Goal: Information Seeking & Learning: Learn about a topic

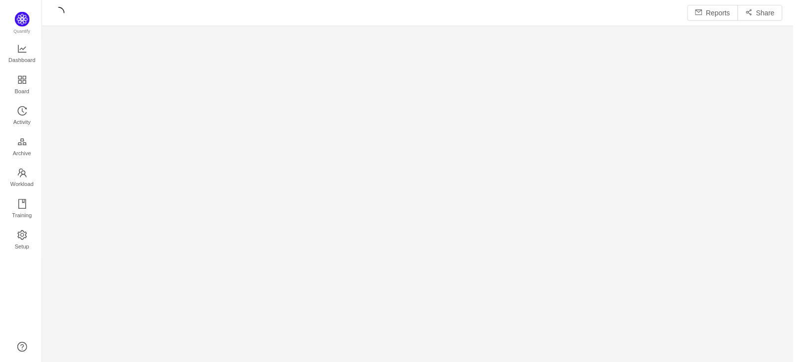
scroll to position [347, 734]
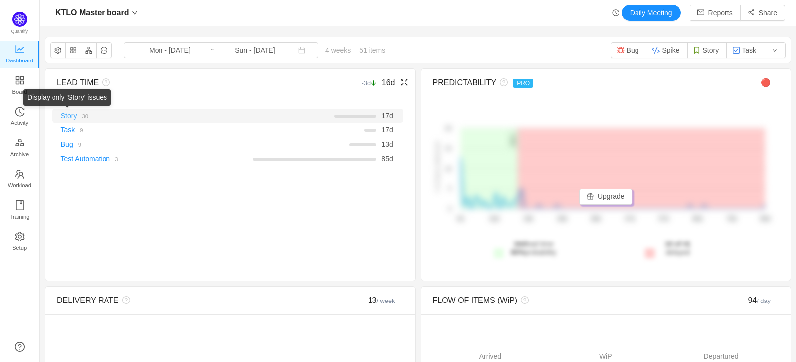
click at [66, 118] on link "Story" at bounding box center [69, 116] width 16 height 8
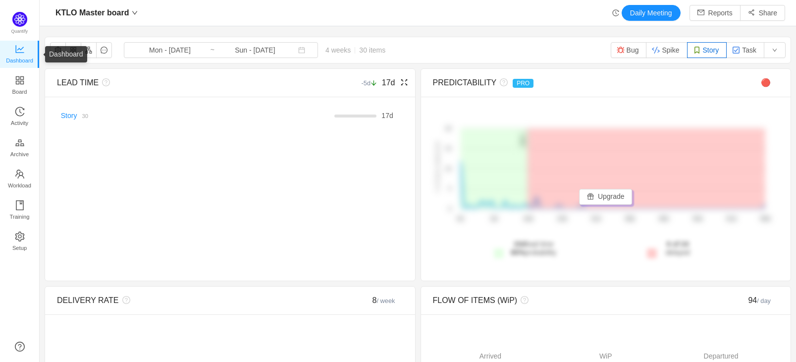
click at [20, 53] on span "Dashboard" at bounding box center [19, 61] width 27 height 20
click at [59, 49] on button "button" at bounding box center [58, 50] width 16 height 16
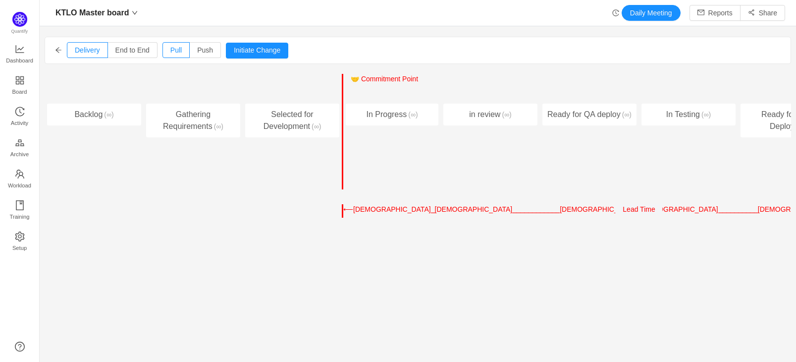
click at [55, 50] on icon "icon: arrow-left" at bounding box center [58, 50] width 7 height 7
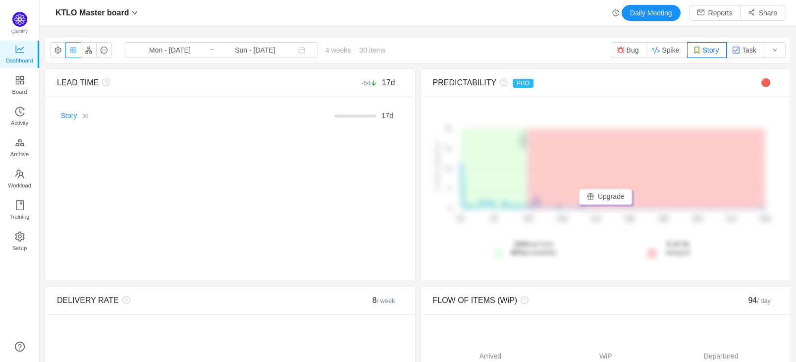
click at [74, 53] on button "button" at bounding box center [73, 50] width 16 height 16
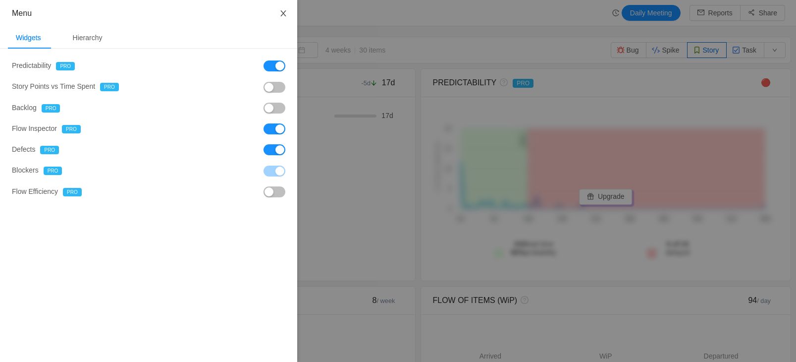
click at [282, 12] on icon "icon: close" at bounding box center [283, 13] width 5 height 6
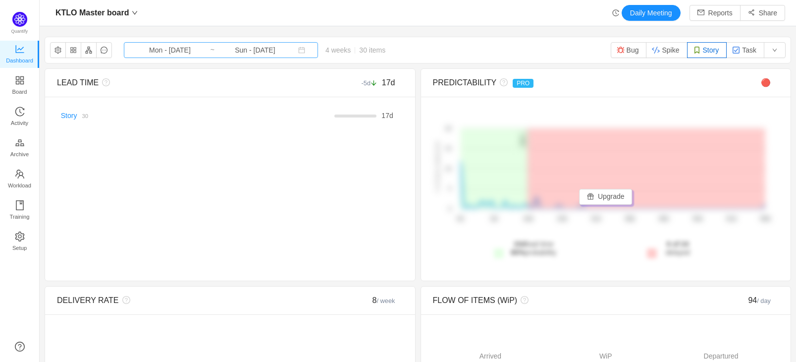
click at [249, 52] on input "Sun - Sep 21, 2025" at bounding box center [255, 50] width 80 height 11
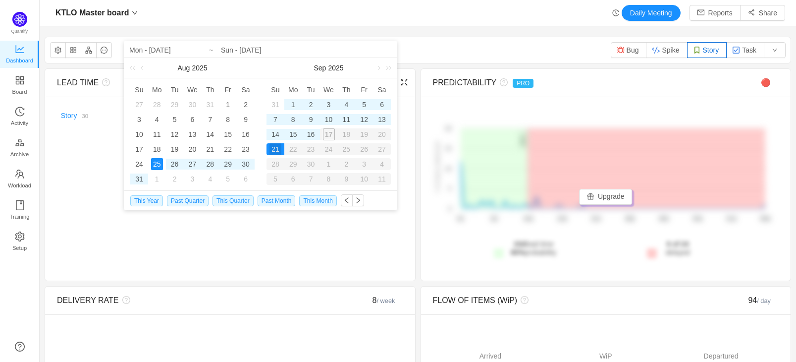
click at [52, 271] on div "LEAD TIME -5d 17d There are no delivered work items in the selected period Poss…" at bounding box center [230, 174] width 371 height 213
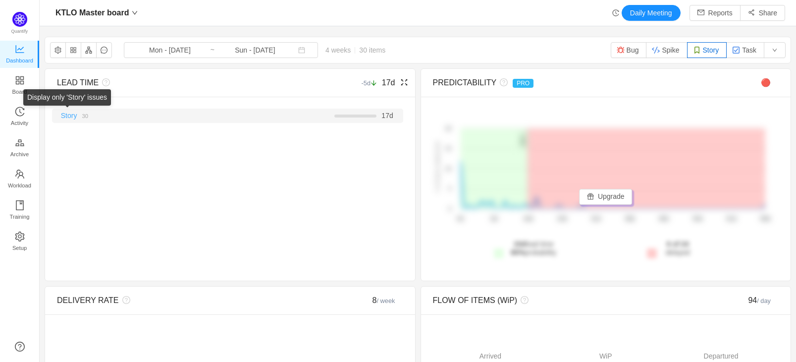
click at [73, 117] on link "Story" at bounding box center [69, 116] width 16 height 8
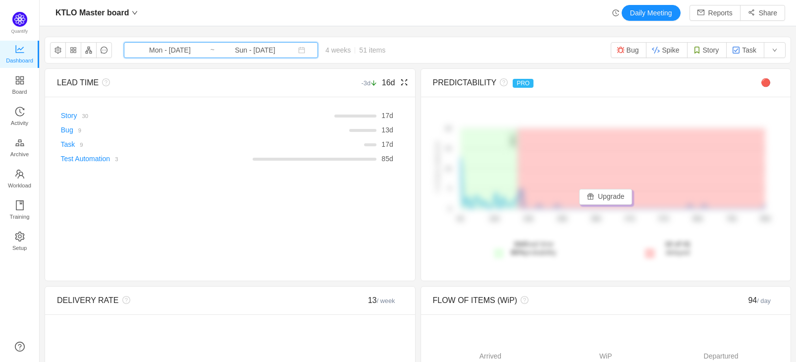
click at [298, 51] on icon "icon: calendar" at bounding box center [301, 50] width 7 height 7
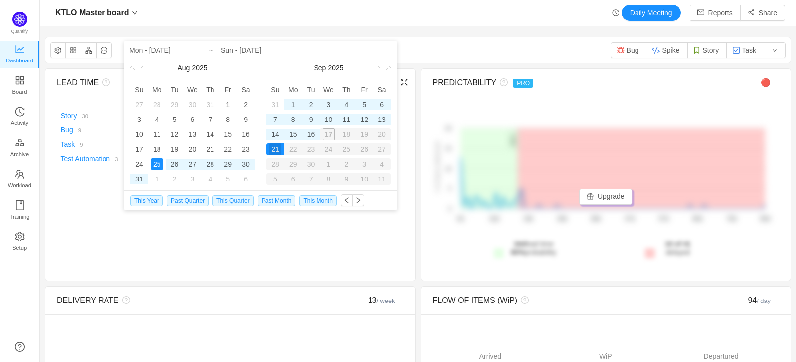
click at [291, 121] on div "8" at bounding box center [293, 119] width 12 height 12
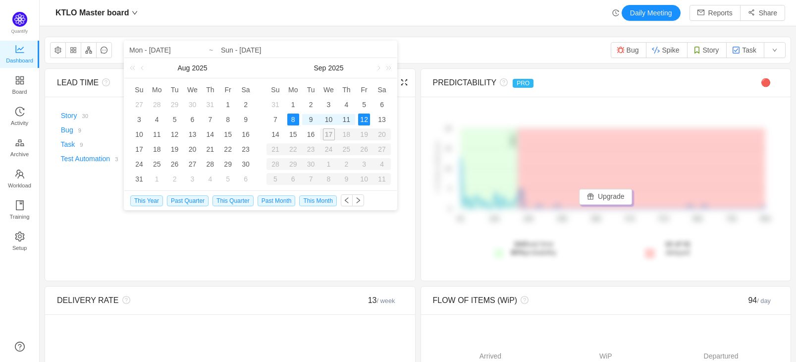
click at [366, 120] on div "12" at bounding box center [364, 119] width 12 height 12
type input "Mon - Sep 08, 2025"
type input "Fri - Sep 12, 2025"
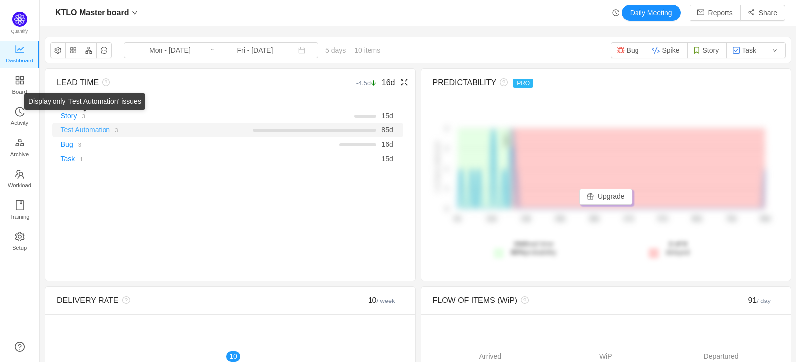
click at [97, 129] on link "Test Automation" at bounding box center [86, 130] width 50 height 8
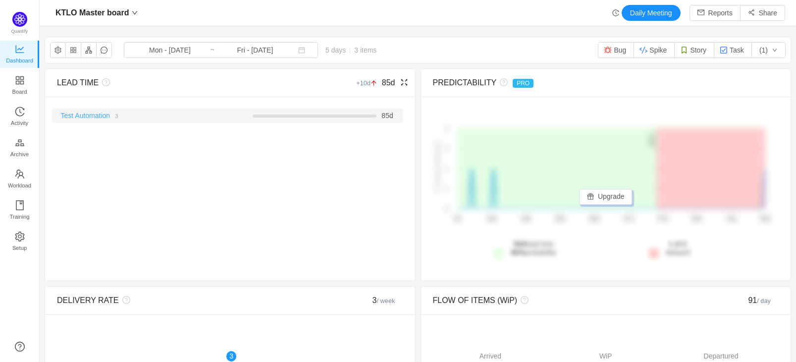
click at [91, 115] on link "Test Automation" at bounding box center [86, 116] width 50 height 8
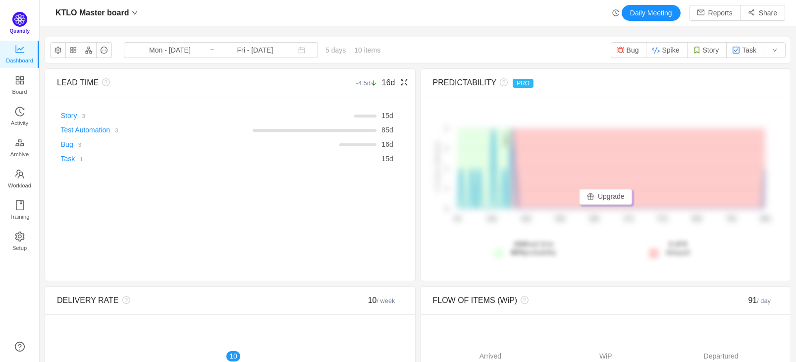
click at [21, 22] on img at bounding box center [19, 19] width 15 height 15
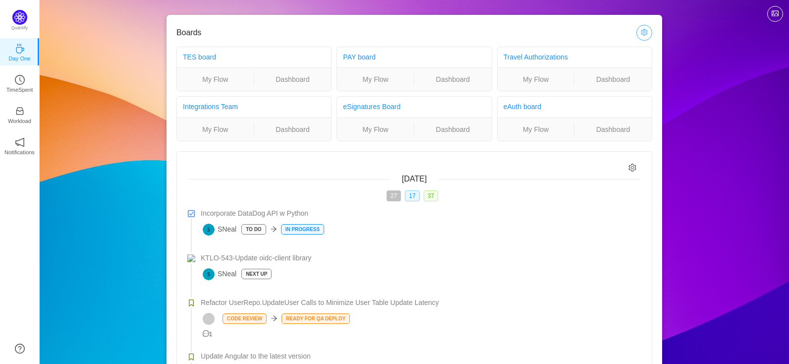
click at [645, 29] on button "button" at bounding box center [644, 33] width 16 height 16
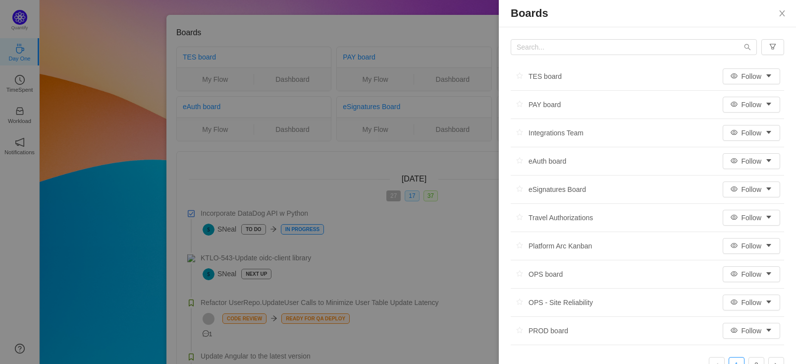
click at [100, 154] on div at bounding box center [398, 182] width 796 height 364
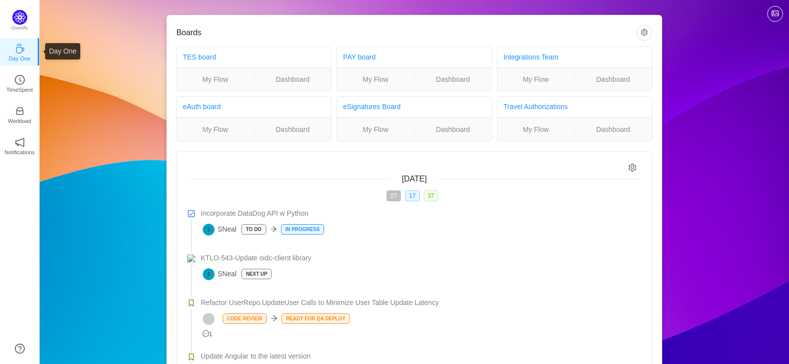
click at [19, 56] on p "Day One" at bounding box center [19, 58] width 22 height 9
click at [19, 79] on icon "icon: clock-circle" at bounding box center [20, 79] width 2 height 4
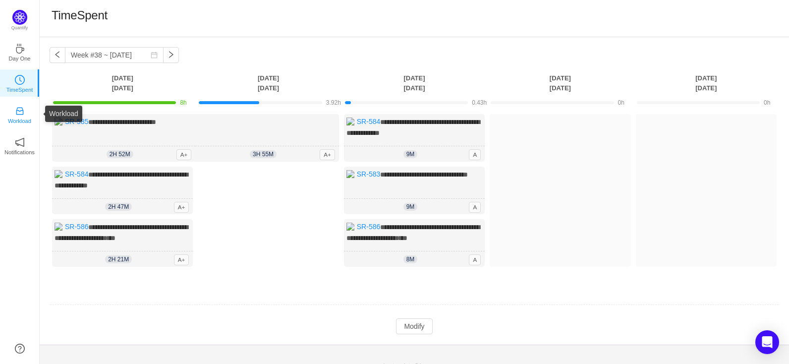
click at [21, 112] on icon "icon: inbox" at bounding box center [20, 111] width 10 height 10
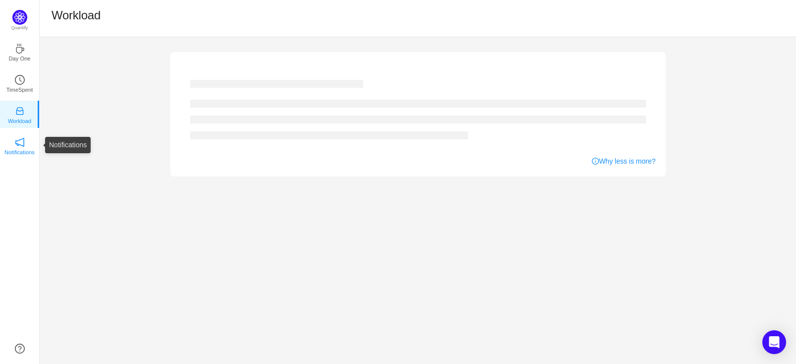
click at [21, 146] on icon "icon: notification" at bounding box center [20, 142] width 10 height 10
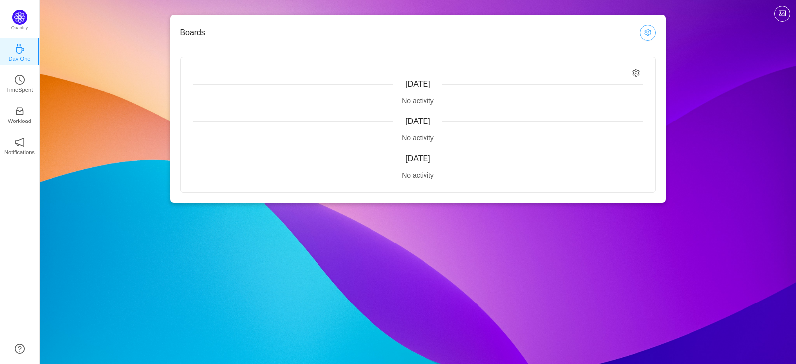
click at [651, 31] on button "button" at bounding box center [648, 33] width 16 height 16
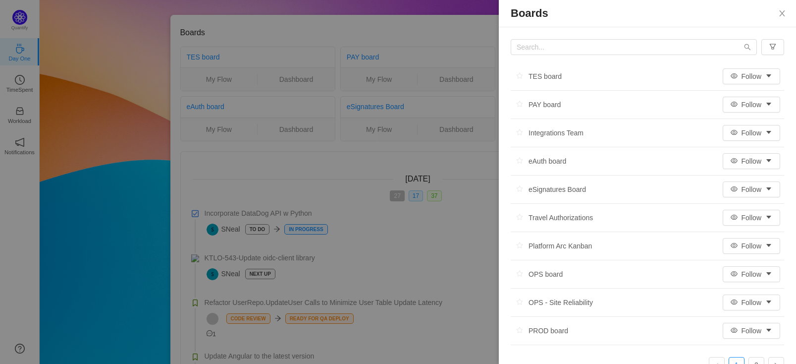
click at [127, 112] on div at bounding box center [398, 182] width 796 height 364
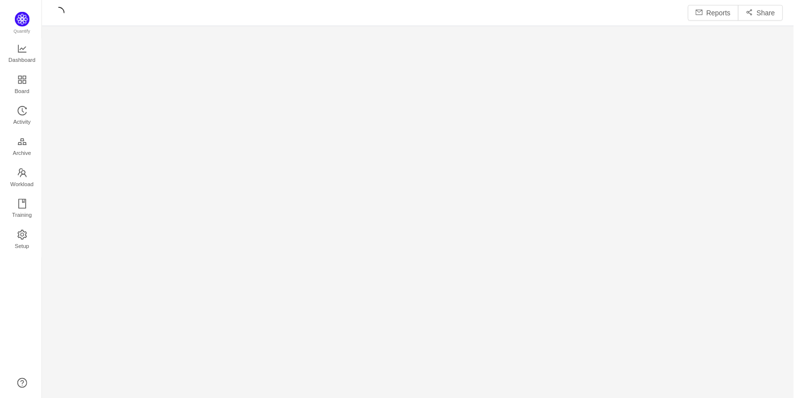
scroll to position [386, 734]
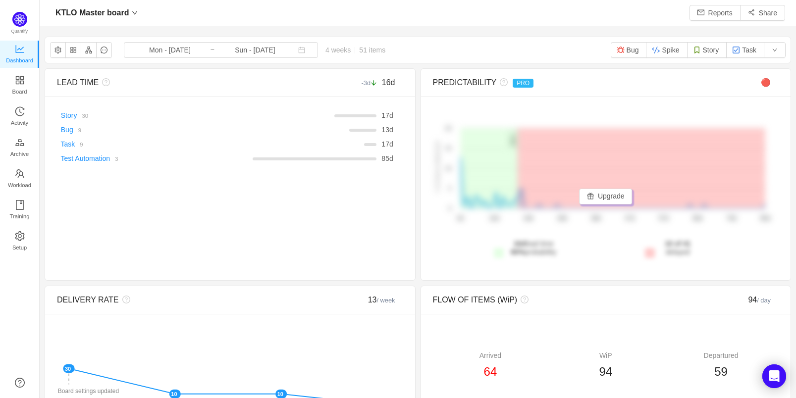
scroll to position [384, 734]
click at [136, 12] on icon "icon: down" at bounding box center [135, 13] width 6 height 6
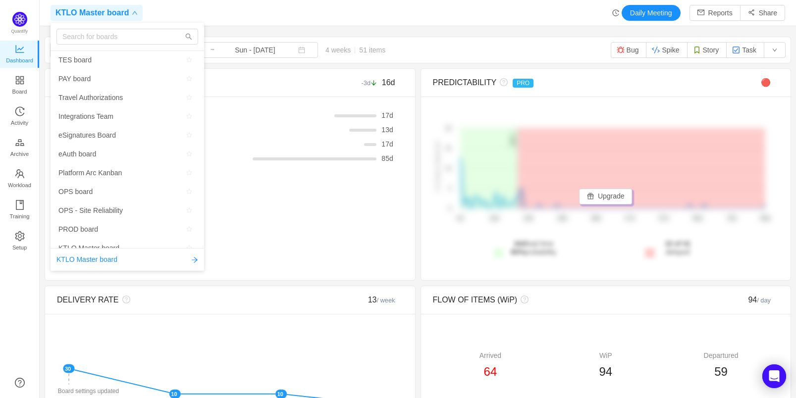
click at [136, 12] on icon "icon: down" at bounding box center [135, 13] width 6 height 6
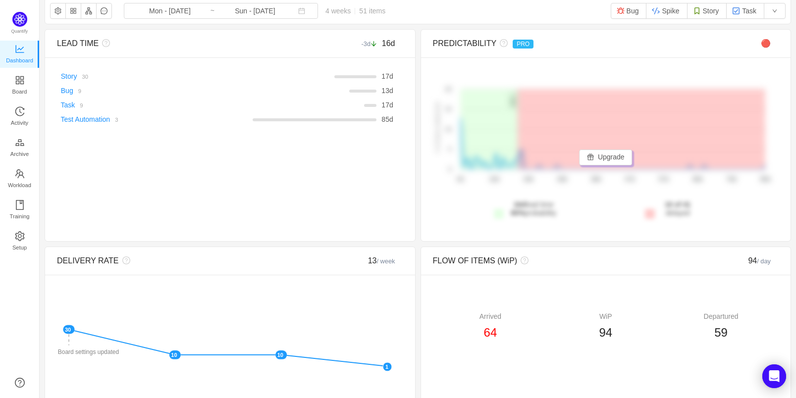
scroll to position [0, 0]
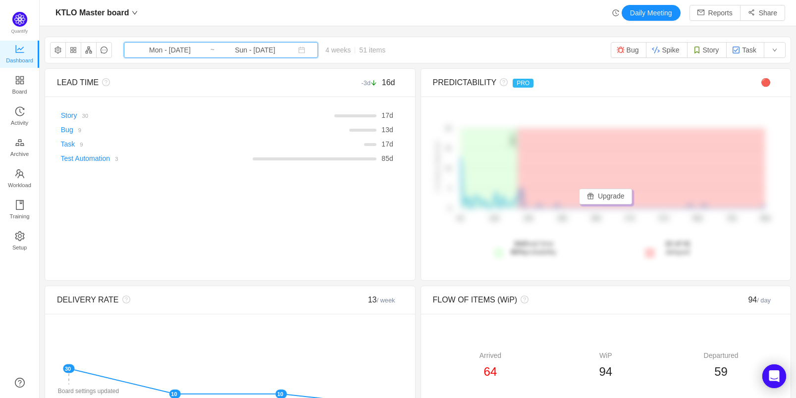
click at [298, 50] on icon "icon: calendar" at bounding box center [301, 50] width 7 height 7
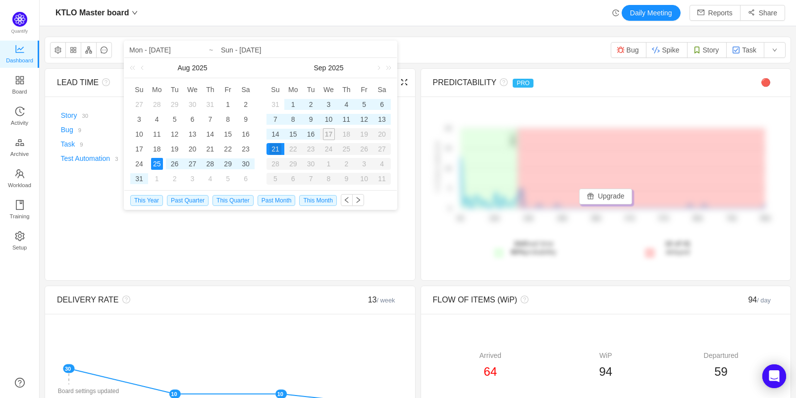
click at [84, 257] on div "LEAD TIME -3d 16d There are no delivered work items in the selected period Poss…" at bounding box center [230, 174] width 371 height 213
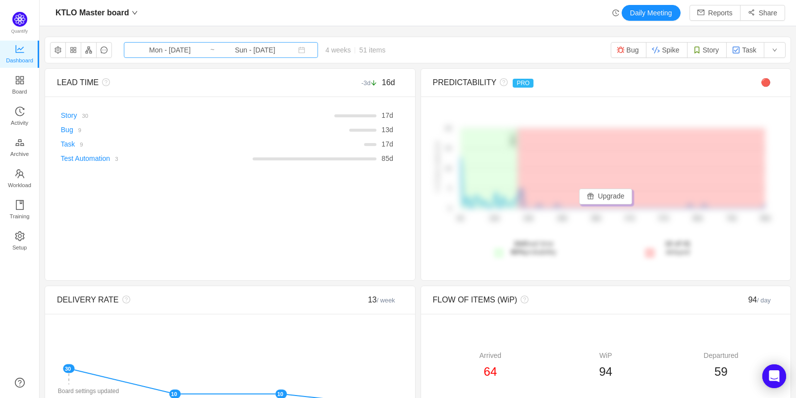
click at [197, 49] on input "Mon - Aug 25, 2025" at bounding box center [170, 50] width 80 height 11
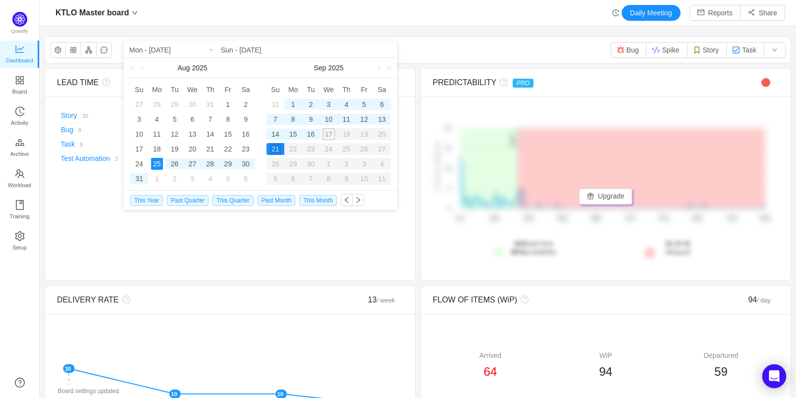
click at [294, 120] on div "8" at bounding box center [293, 119] width 12 height 12
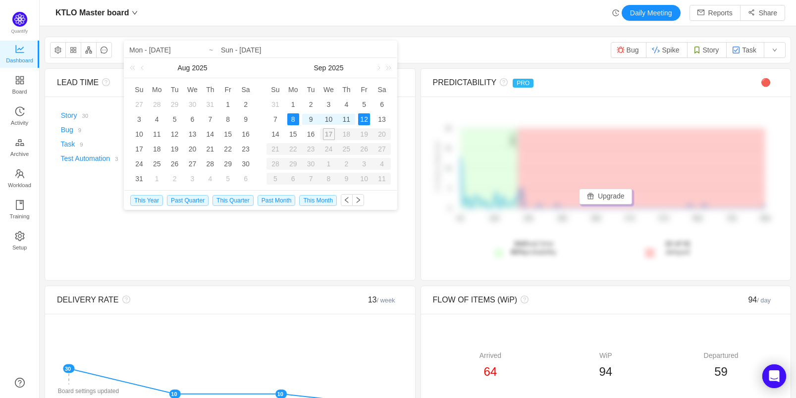
click at [363, 118] on div "12" at bounding box center [364, 119] width 12 height 12
type input "Mon - Sep 08, 2025"
type input "Fri - Sep 12, 2025"
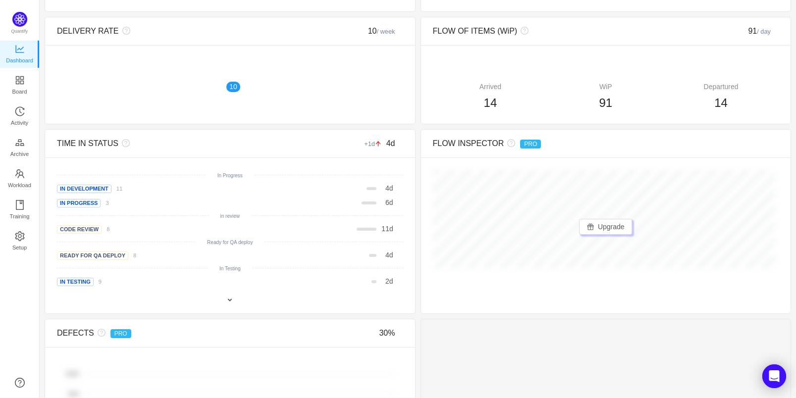
scroll to position [228, 0]
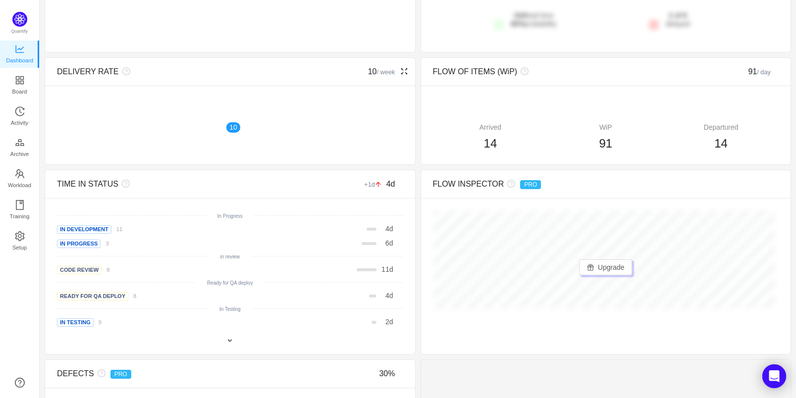
click at [123, 140] on div "✕ 10" at bounding box center [230, 115] width 370 height 59
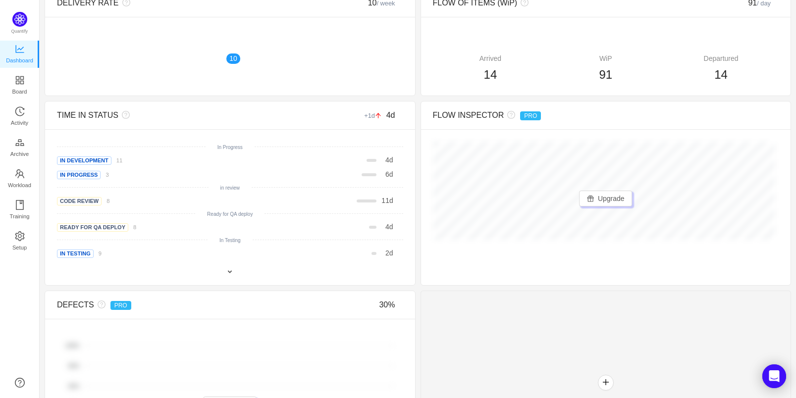
scroll to position [291, 0]
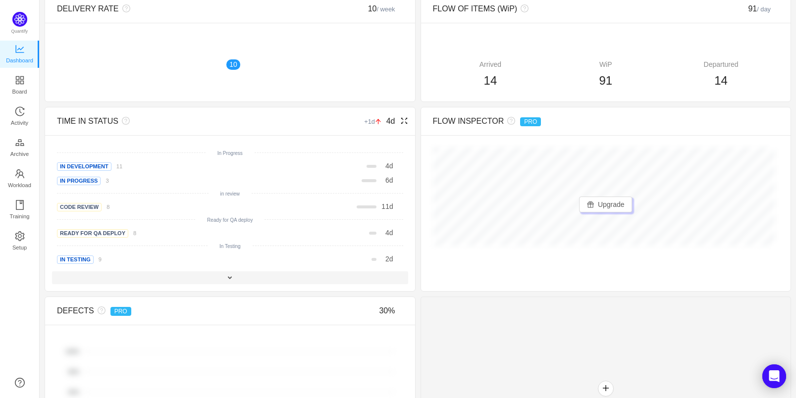
click at [226, 278] on span at bounding box center [230, 278] width 8 height 8
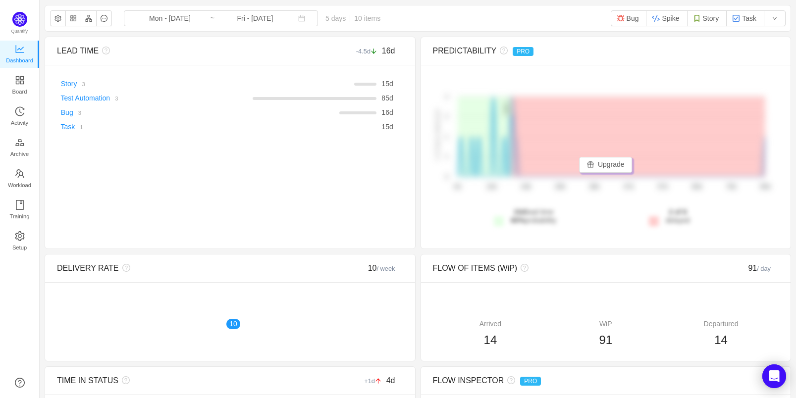
scroll to position [0, 0]
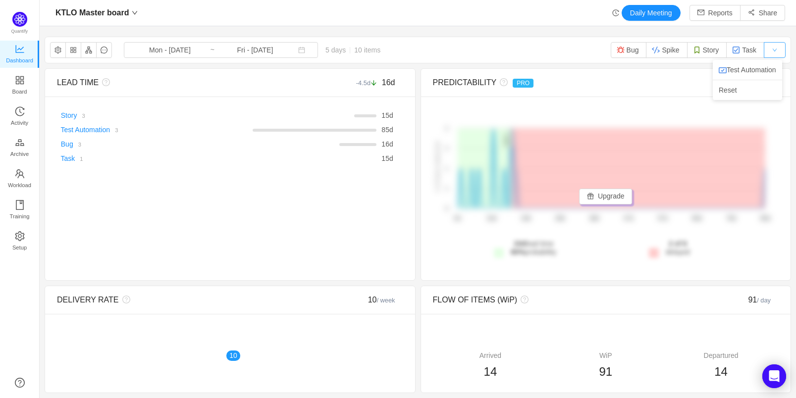
click at [771, 50] on button "button" at bounding box center [775, 50] width 22 height 16
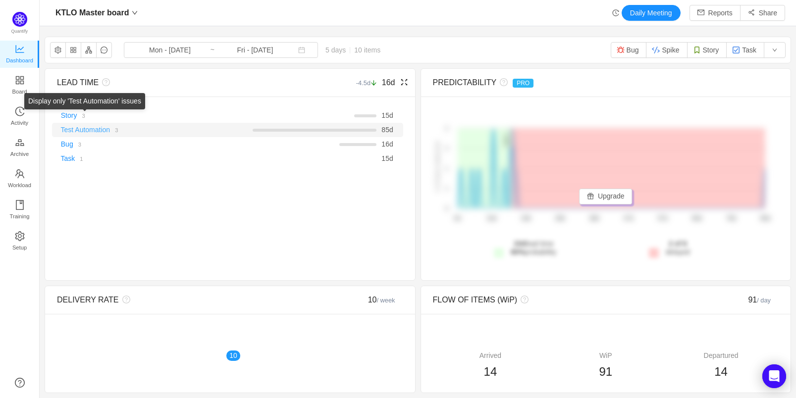
click at [74, 131] on link "Test Automation" at bounding box center [86, 130] width 50 height 8
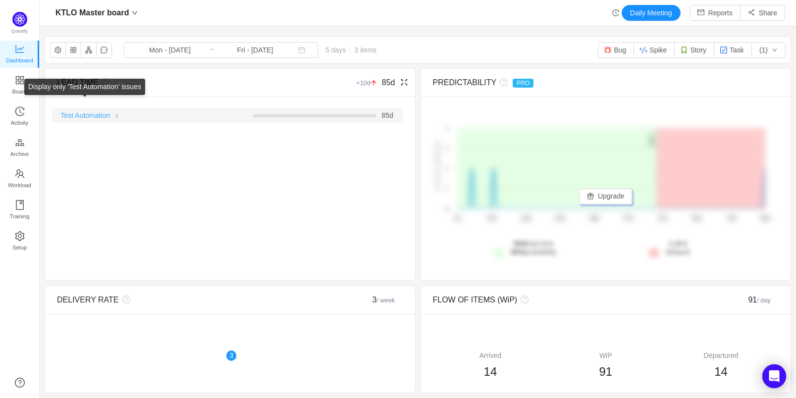
click at [81, 118] on link "Test Automation" at bounding box center [86, 116] width 50 height 8
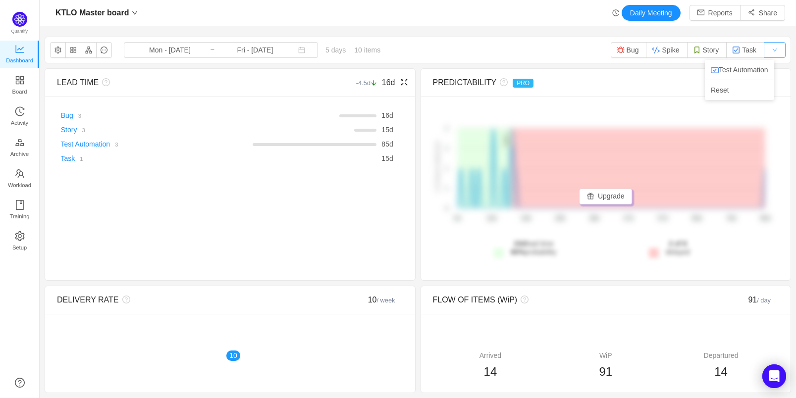
click at [768, 51] on button "button" at bounding box center [775, 50] width 22 height 16
click at [615, 79] on div "PREDICTABILITY PRO" at bounding box center [563, 83] width 260 height 12
click at [772, 50] on button "button" at bounding box center [775, 50] width 22 height 16
click at [728, 94] on li "Reset" at bounding box center [739, 90] width 69 height 16
click at [625, 49] on button "Bug" at bounding box center [629, 50] width 36 height 16
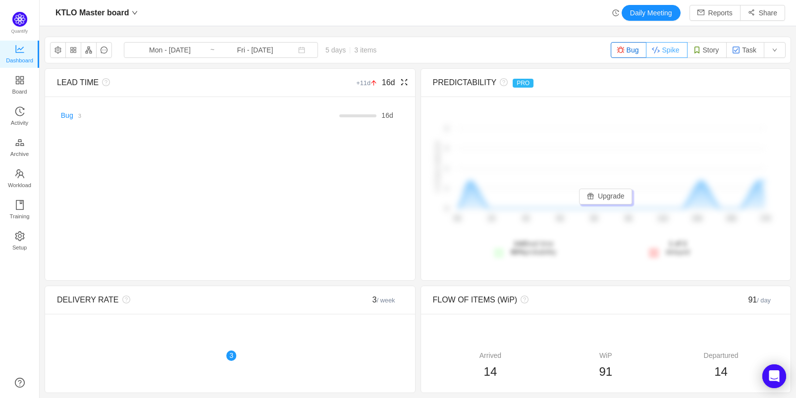
click at [651, 49] on button "Spike" at bounding box center [666, 50] width 41 height 16
click at [694, 53] on button "Story" at bounding box center [707, 50] width 40 height 16
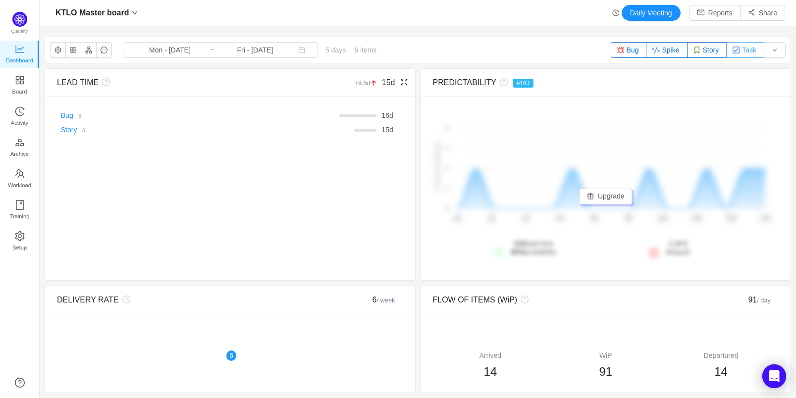
click at [731, 54] on button "Task" at bounding box center [746, 50] width 38 height 16
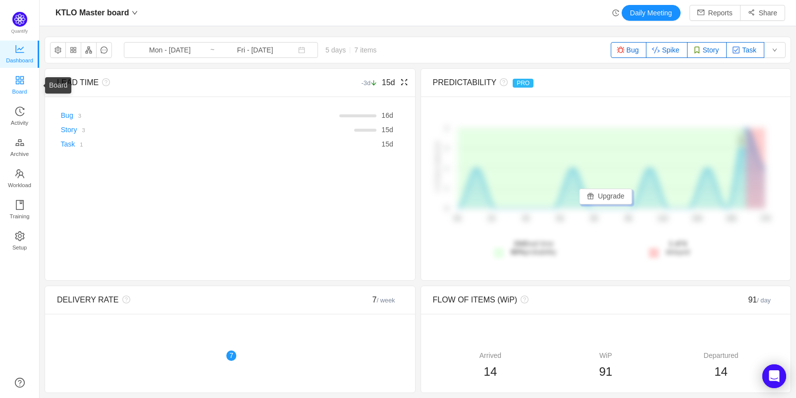
click at [17, 84] on span "Board" at bounding box center [19, 92] width 15 height 20
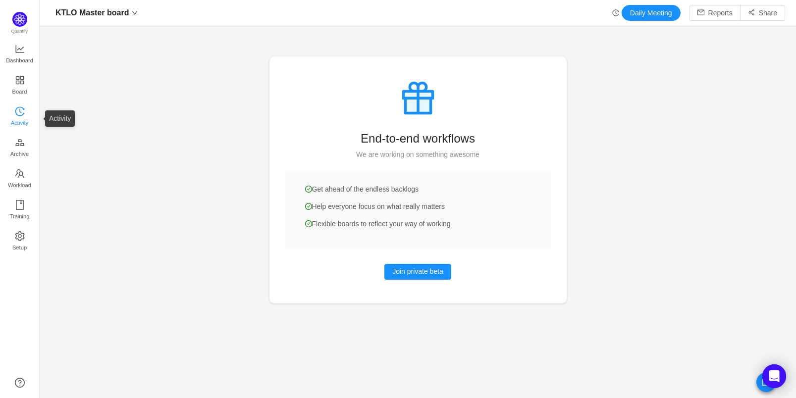
click at [20, 113] on span "Activity" at bounding box center [19, 123] width 17 height 20
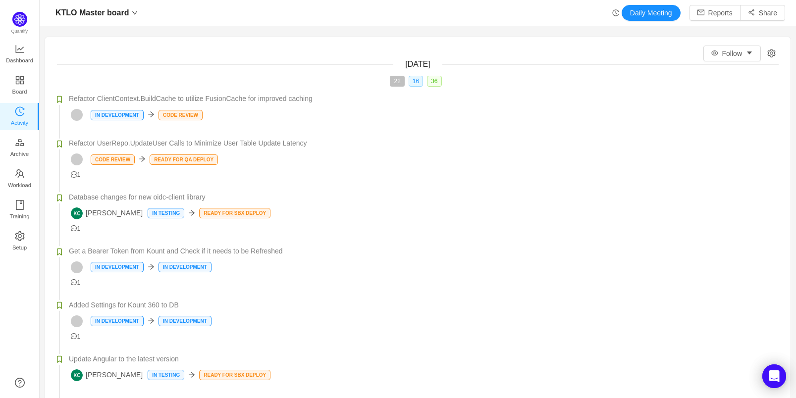
click at [456, 188] on li "Refactor UserRepo.UpdateUser Calls to Minimize User Table Update Latency Code R…" at bounding box center [418, 168] width 722 height 54
click at [20, 153] on span "Archive" at bounding box center [19, 154] width 18 height 20
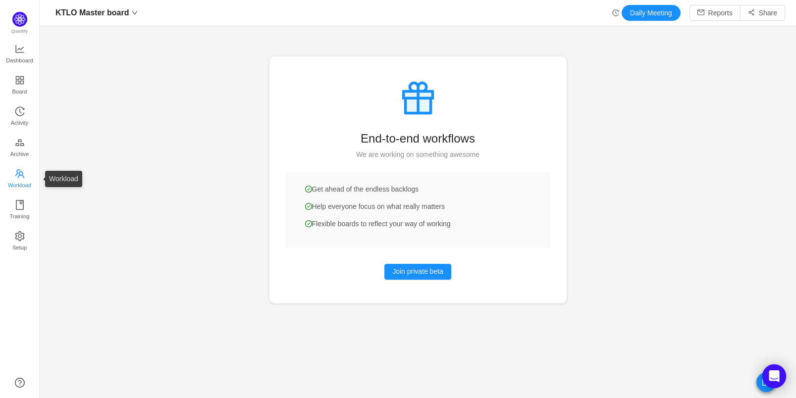
click at [21, 185] on span "Workload" at bounding box center [19, 185] width 23 height 20
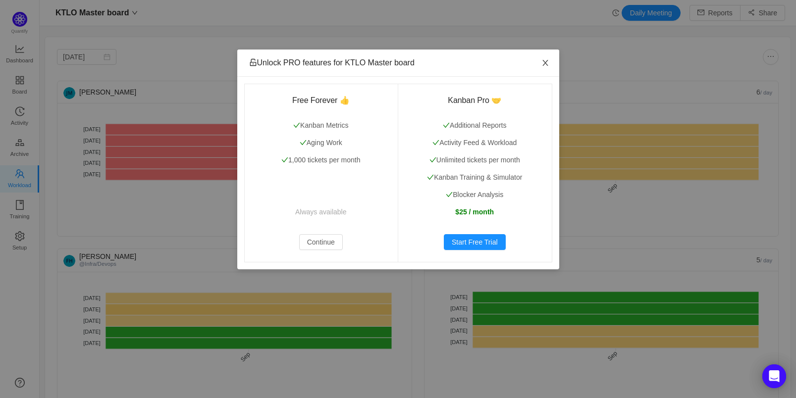
click at [544, 62] on icon "icon: close" at bounding box center [545, 63] width 5 height 6
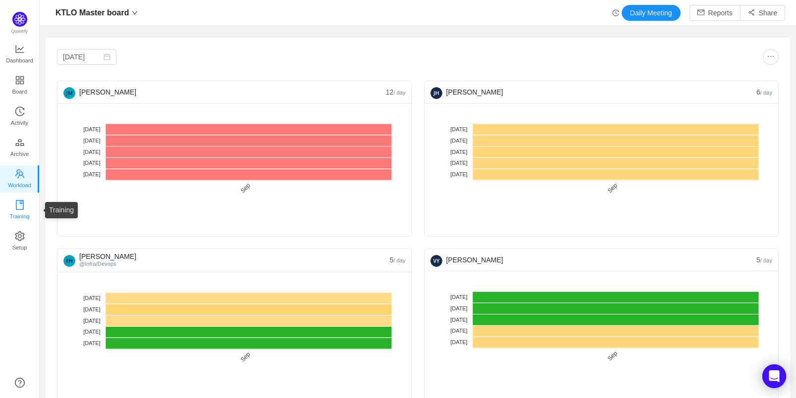
click at [15, 206] on icon "icon: book" at bounding box center [20, 205] width 10 height 10
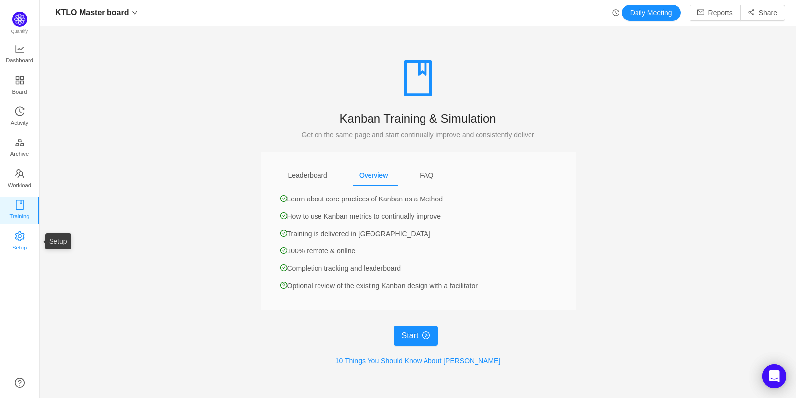
click at [18, 238] on span "Setup" at bounding box center [19, 248] width 14 height 20
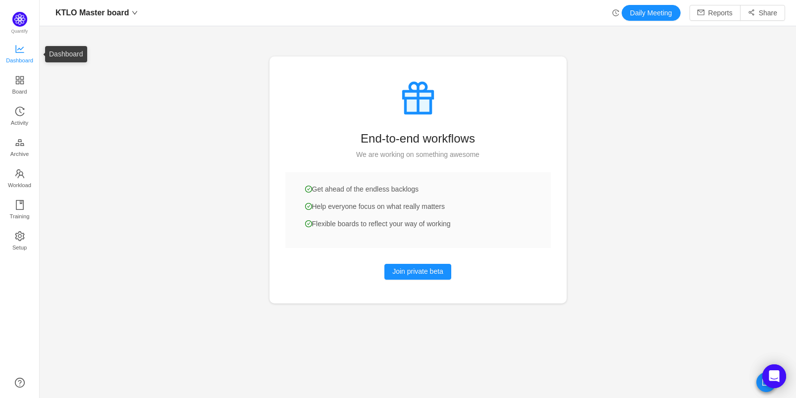
click at [18, 55] on span "Dashboard" at bounding box center [19, 61] width 27 height 20
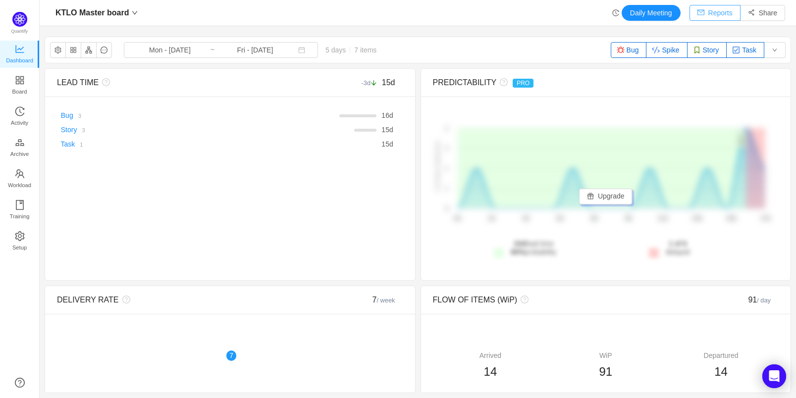
click at [707, 14] on button "Reports" at bounding box center [715, 13] width 51 height 16
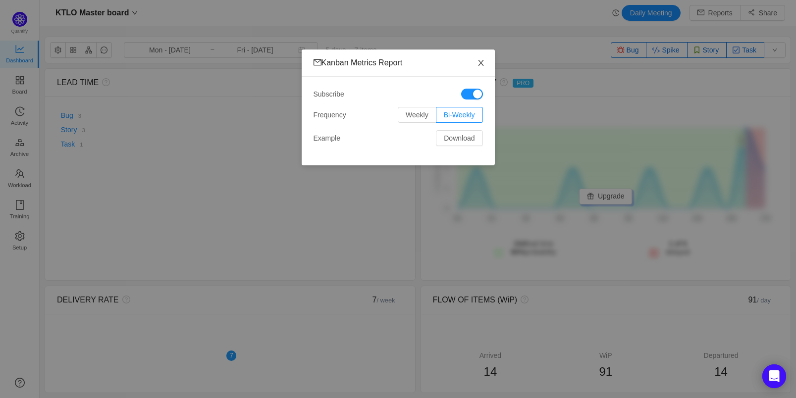
click at [481, 63] on icon "icon: close" at bounding box center [481, 63] width 8 height 8
